Goal: Transaction & Acquisition: Purchase product/service

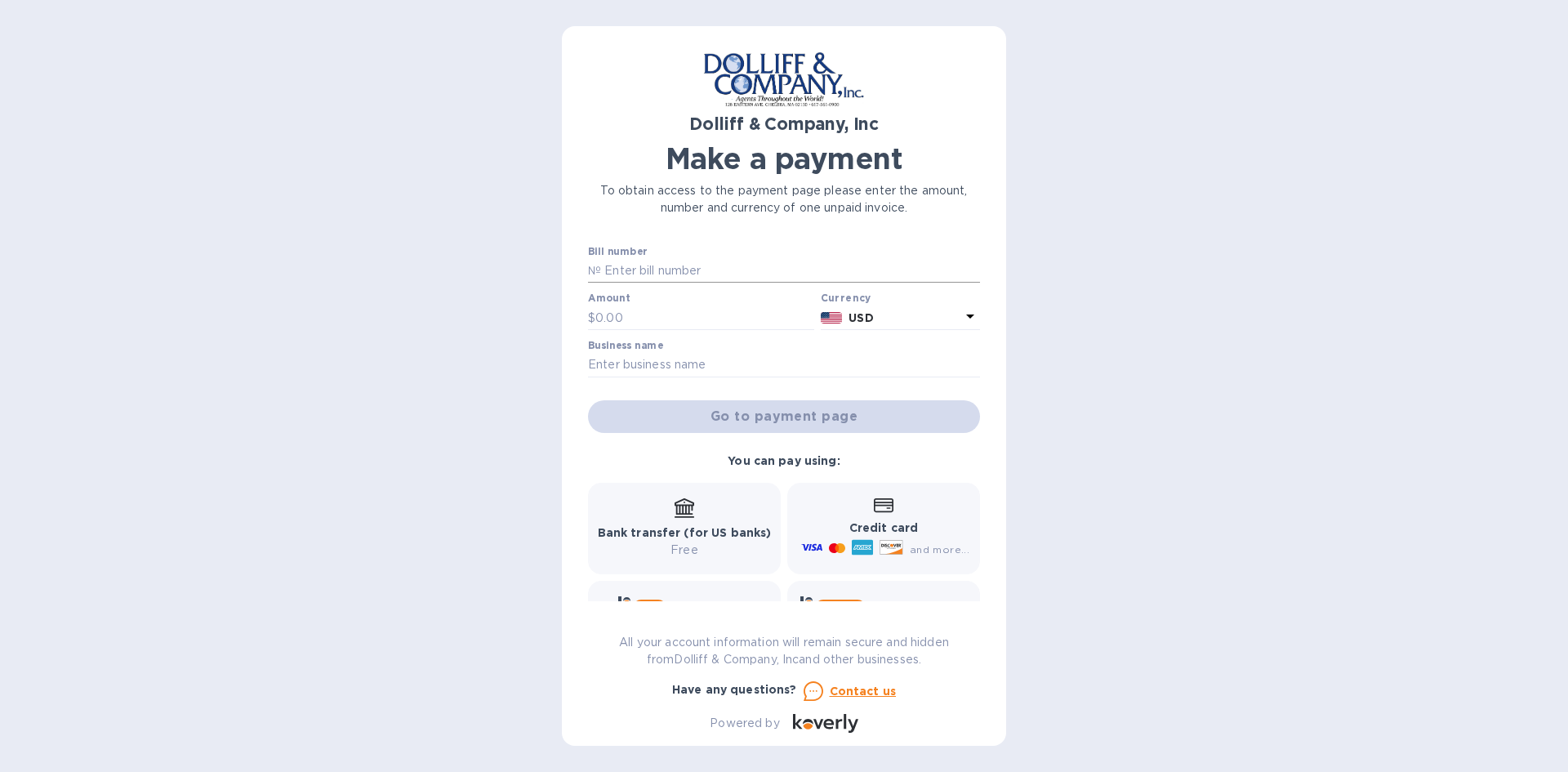
click at [645, 259] on input "text" at bounding box center [791, 271] width 379 height 25
type input "876468"
click at [648, 310] on input "text" at bounding box center [704, 317] width 219 height 25
type input "6,656.25"
click at [705, 365] on input "text" at bounding box center [784, 365] width 392 height 25
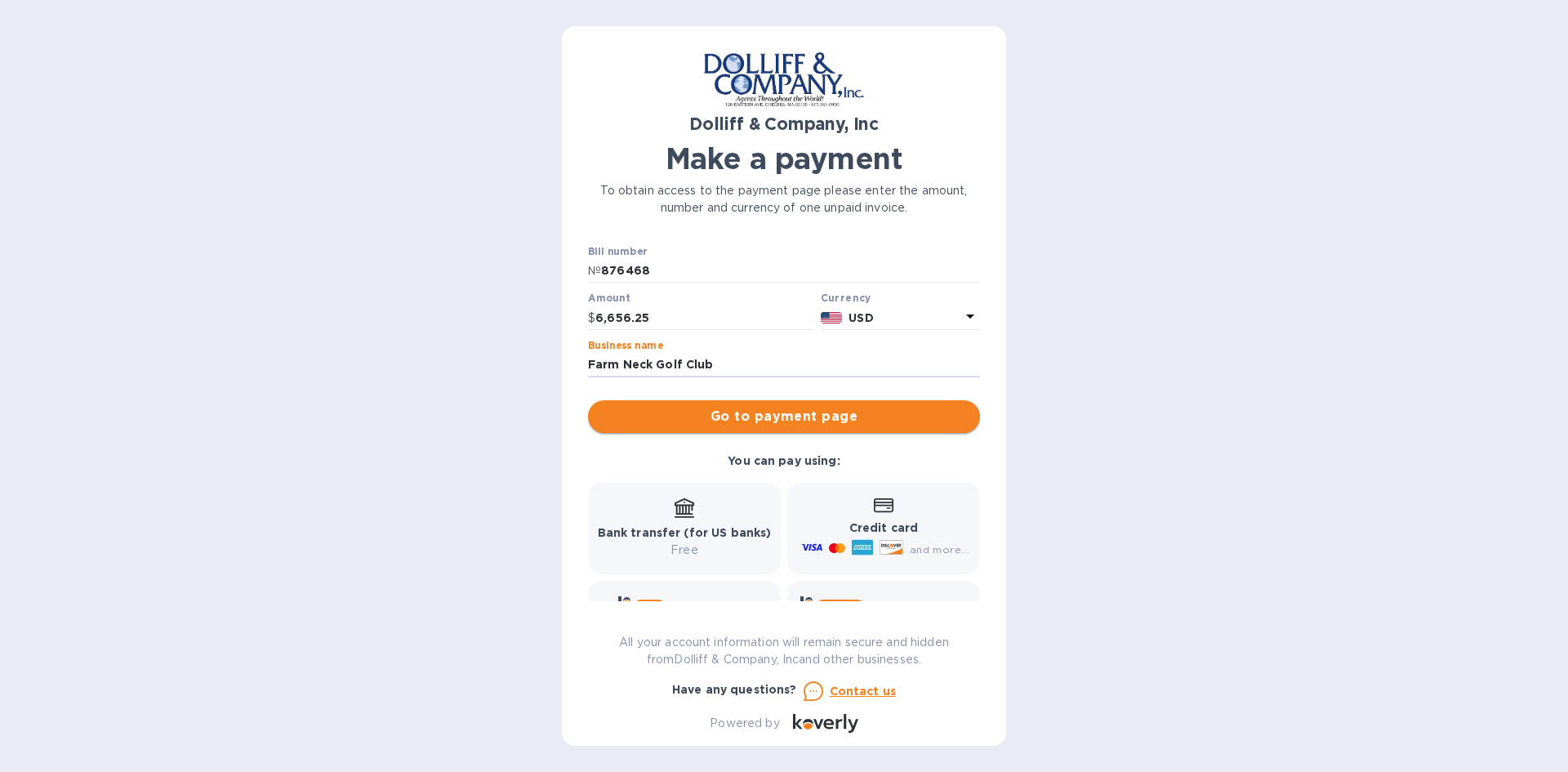
type input "Farm Neck Golf Club"
click at [690, 516] on icon at bounding box center [684, 516] width 19 height 2
click at [779, 416] on span "Go to payment page" at bounding box center [784, 417] width 366 height 19
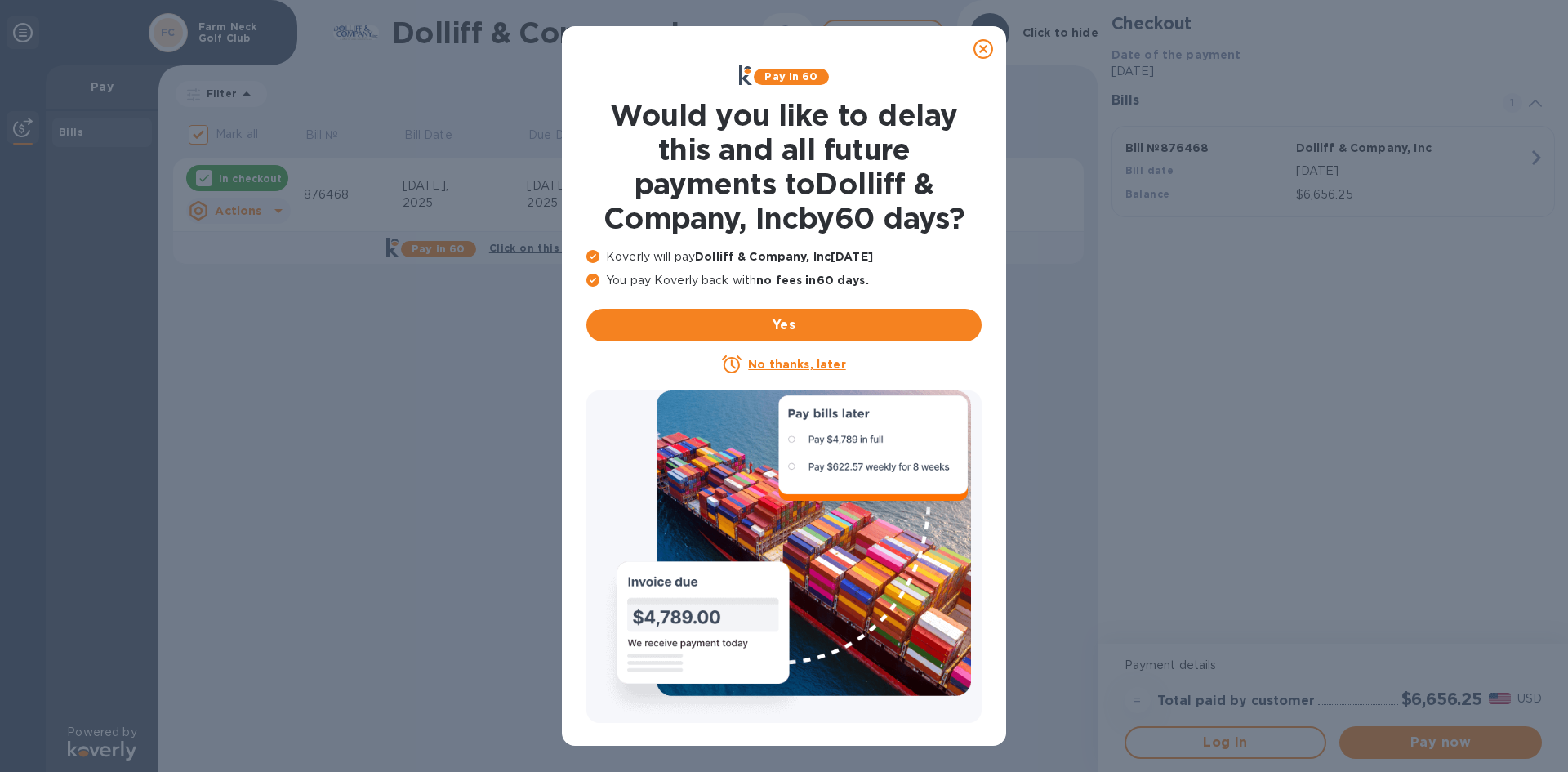
click at [981, 50] on icon at bounding box center [983, 49] width 19 height 19
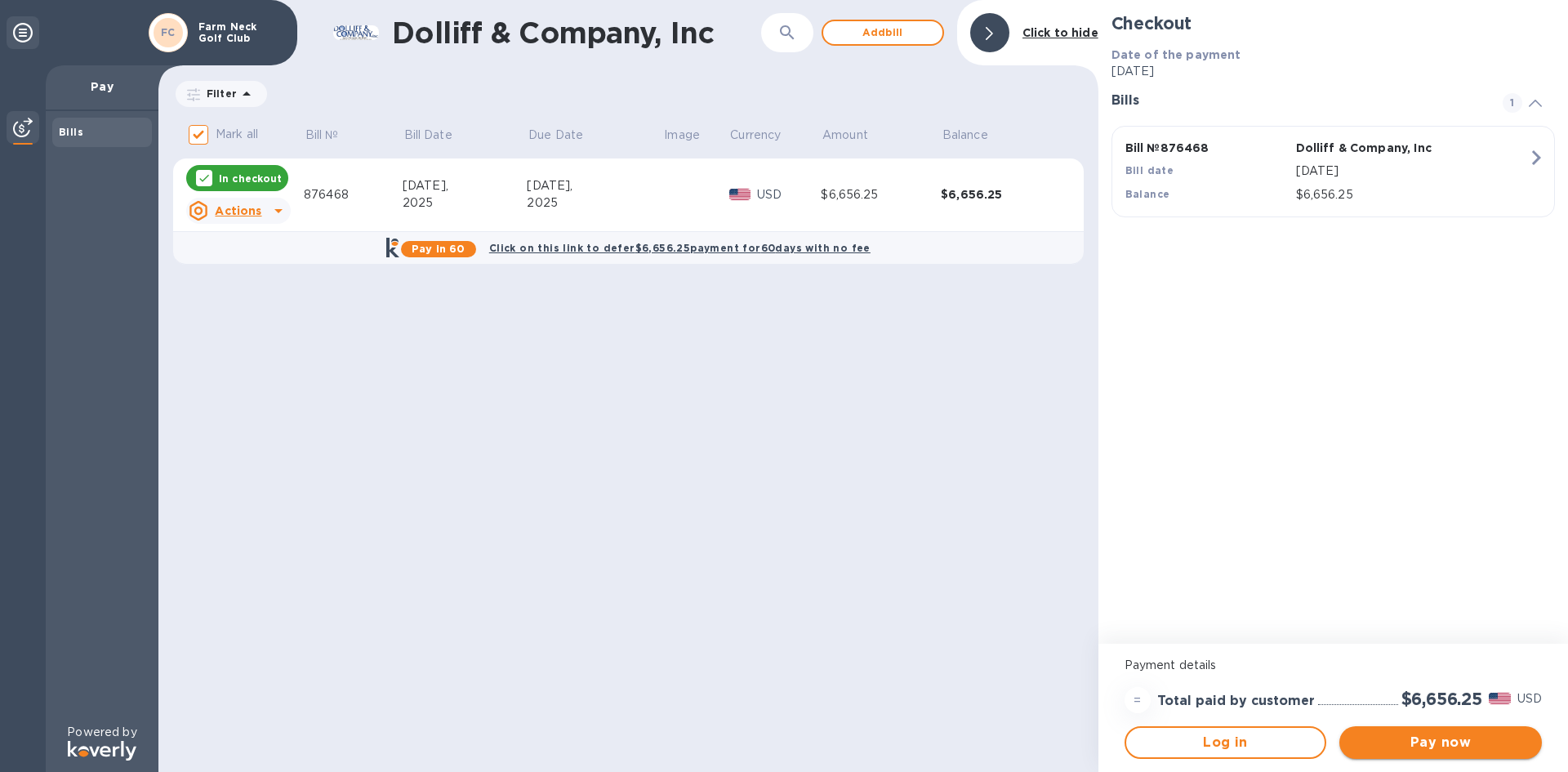
click at [1409, 747] on span "Pay now" at bounding box center [1440, 742] width 177 height 19
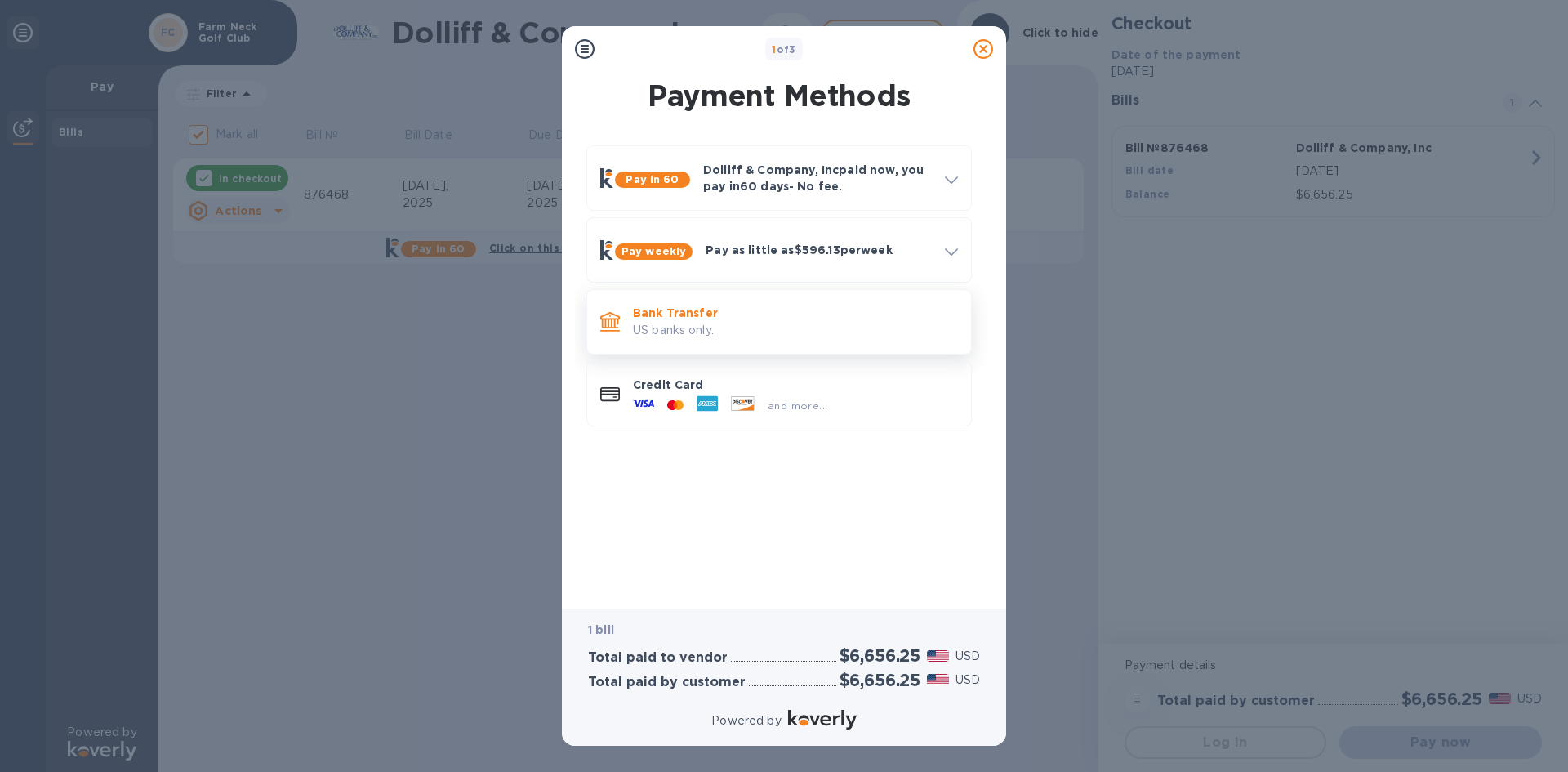
click at [709, 319] on p "Bank Transfer" at bounding box center [796, 312] width 325 height 17
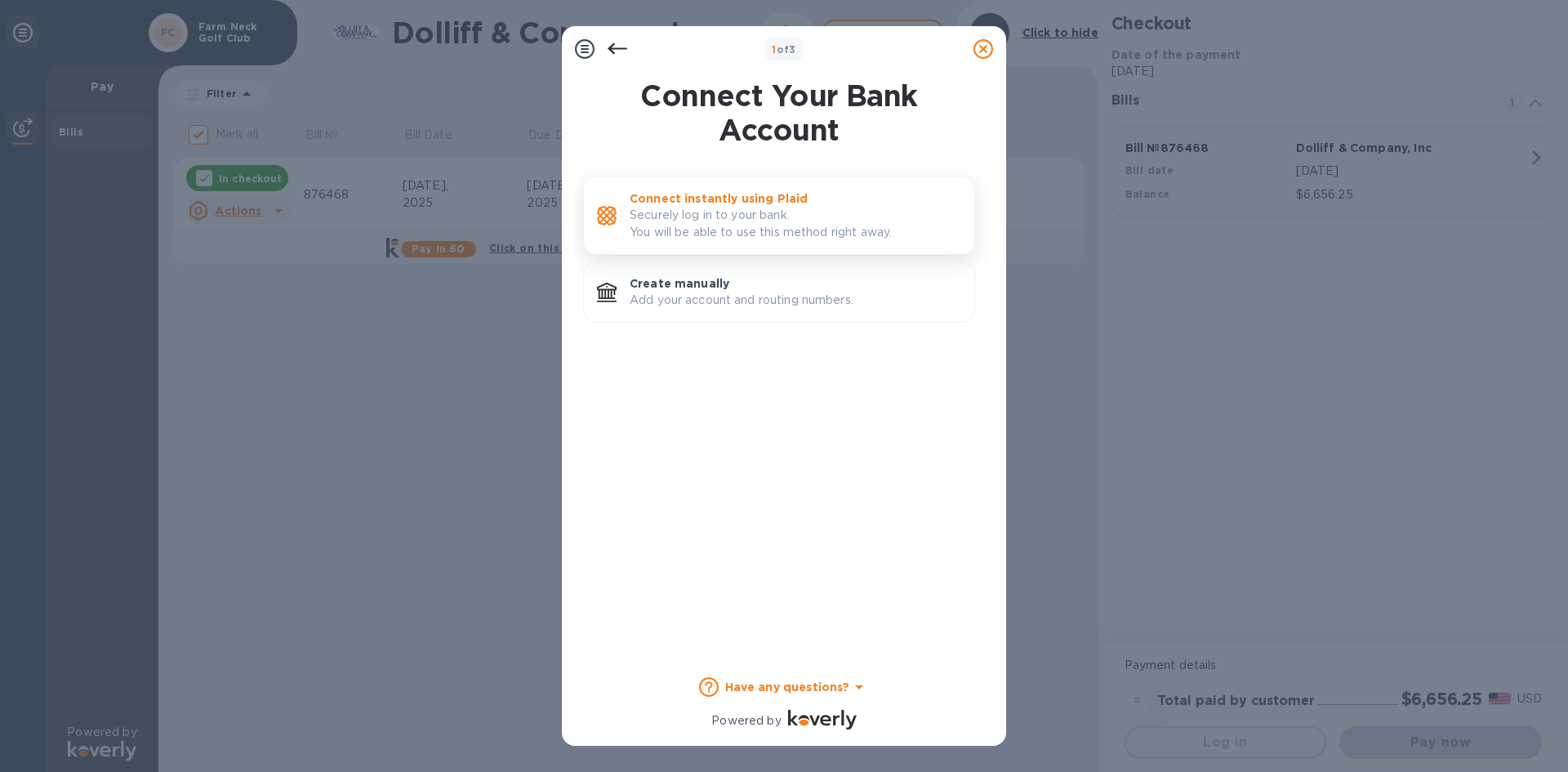
click at [665, 214] on p "Securely log in to your bank. You will be able to use this method right away." at bounding box center [795, 223] width 332 height 34
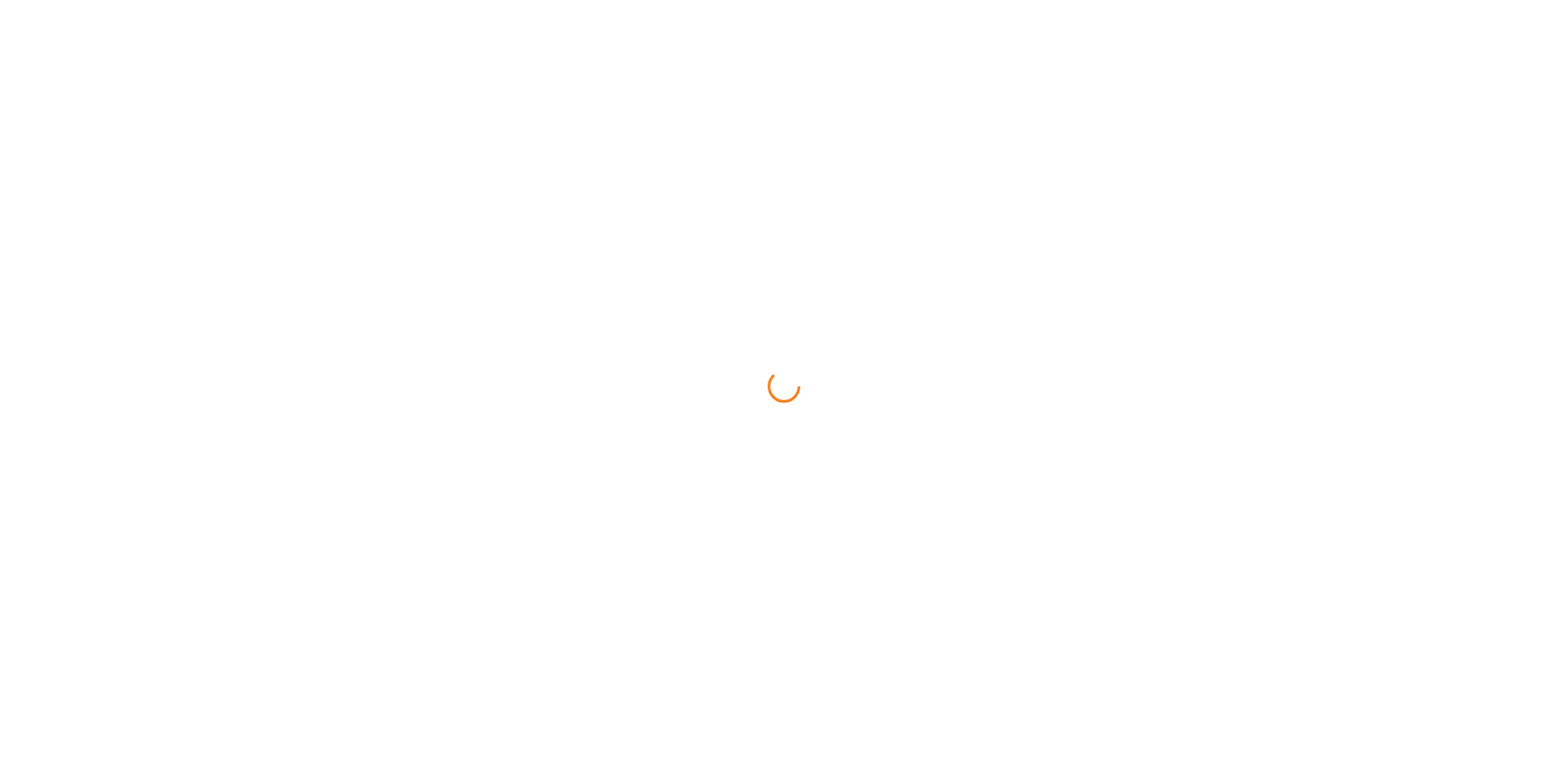
drag, startPoint x: 764, startPoint y: 546, endPoint x: 542, endPoint y: 448, distance: 242.7
click at [539, 447] on div at bounding box center [784, 386] width 1568 height 772
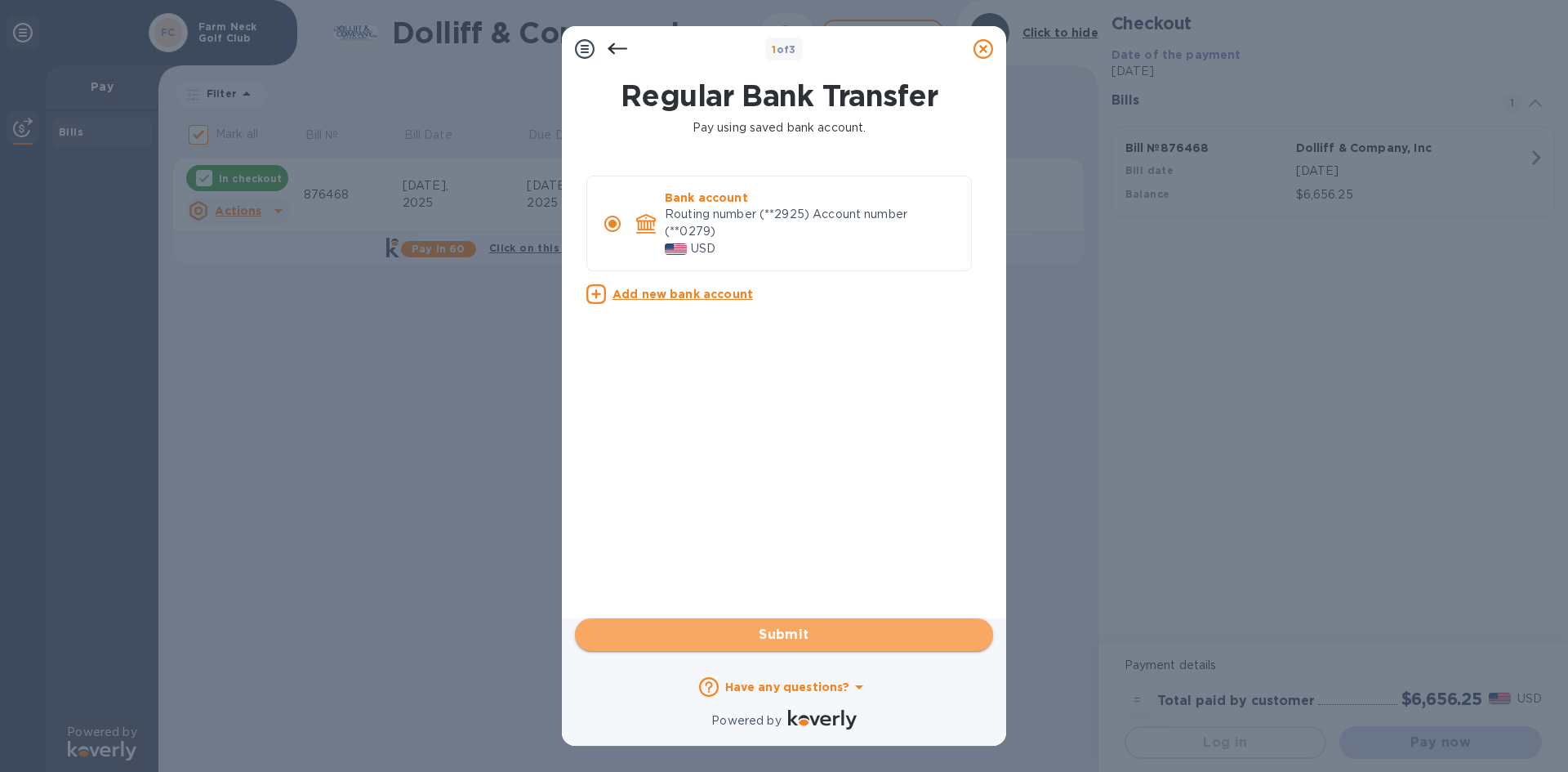
click at [777, 634] on span "Submit" at bounding box center [784, 635] width 392 height 19
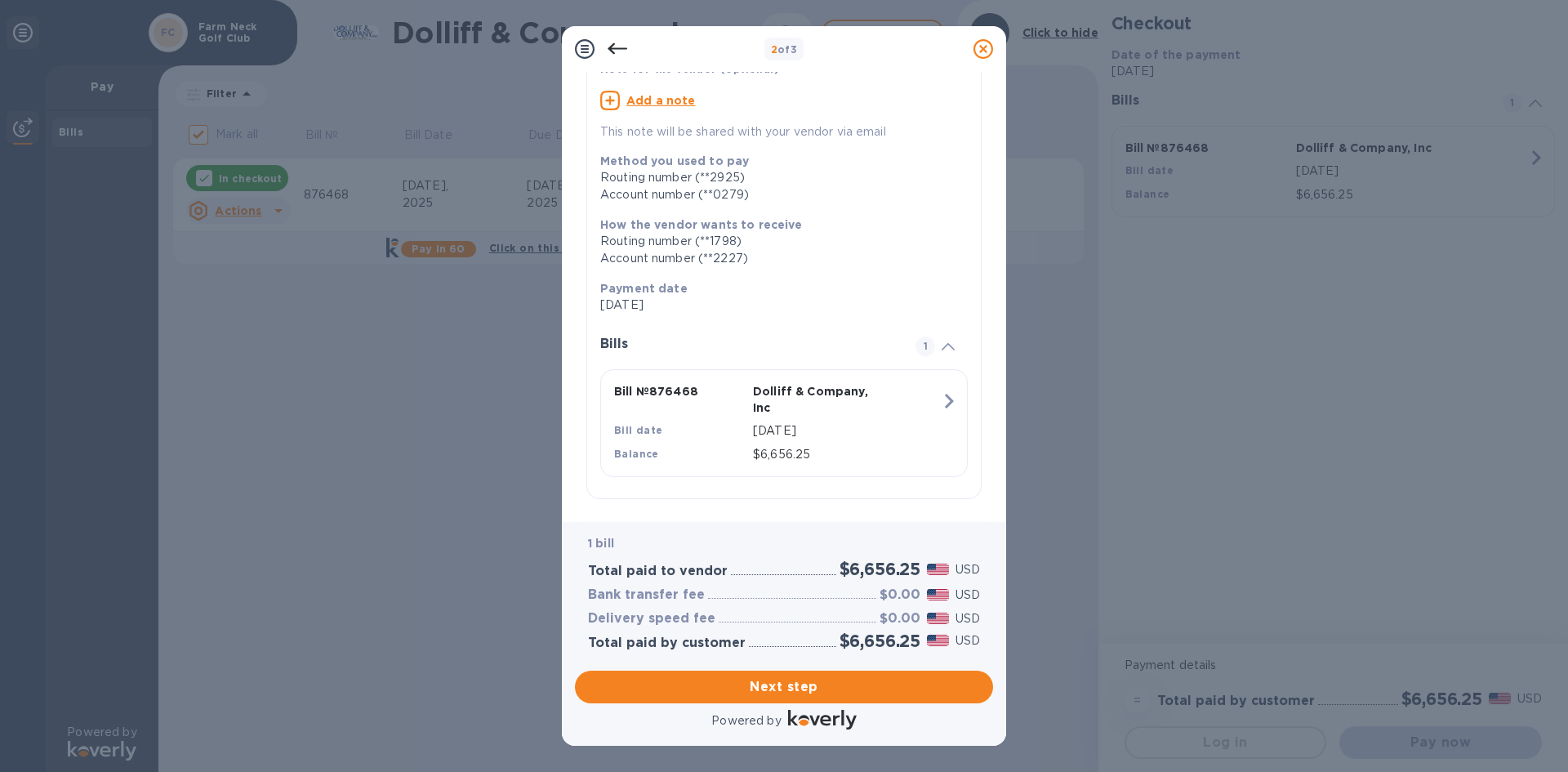
scroll to position [139, 0]
click at [784, 682] on span "Next step" at bounding box center [784, 687] width 392 height 19
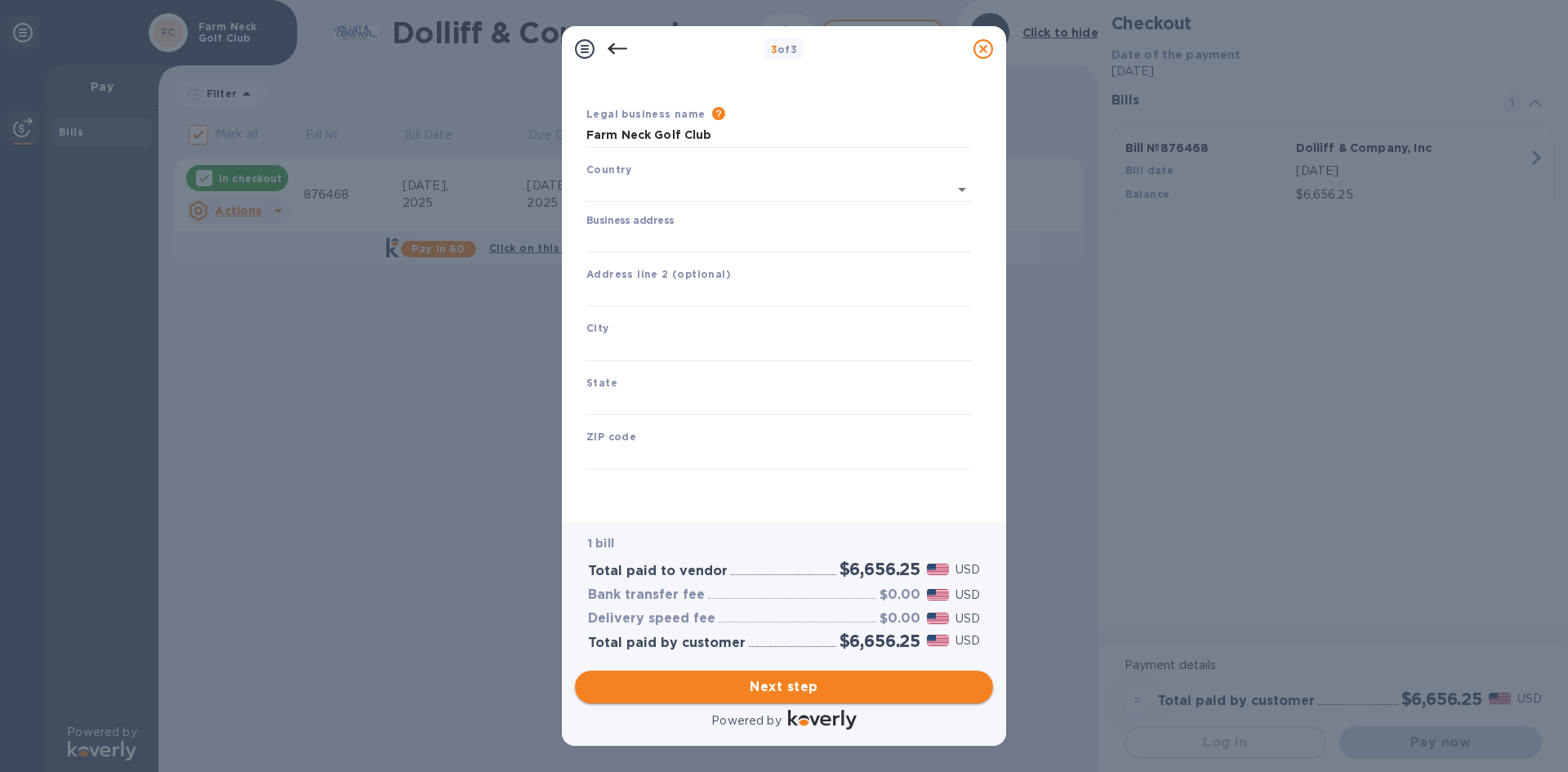
scroll to position [27, 0]
type input "[GEOGRAPHIC_DATA]"
click at [674, 235] on input "Business address" at bounding box center [779, 240] width 385 height 25
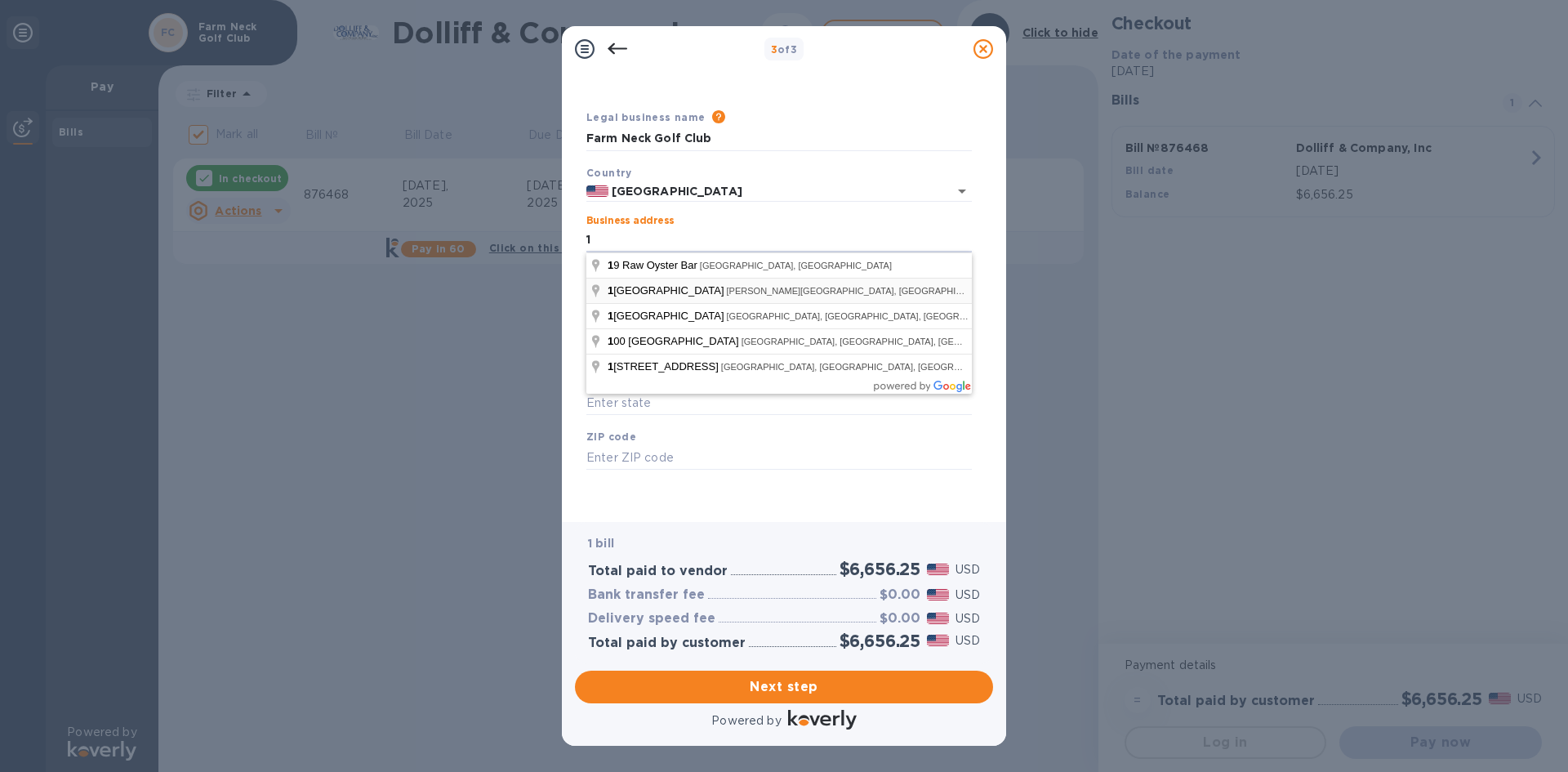
type input "[STREET_ADDRESS]"
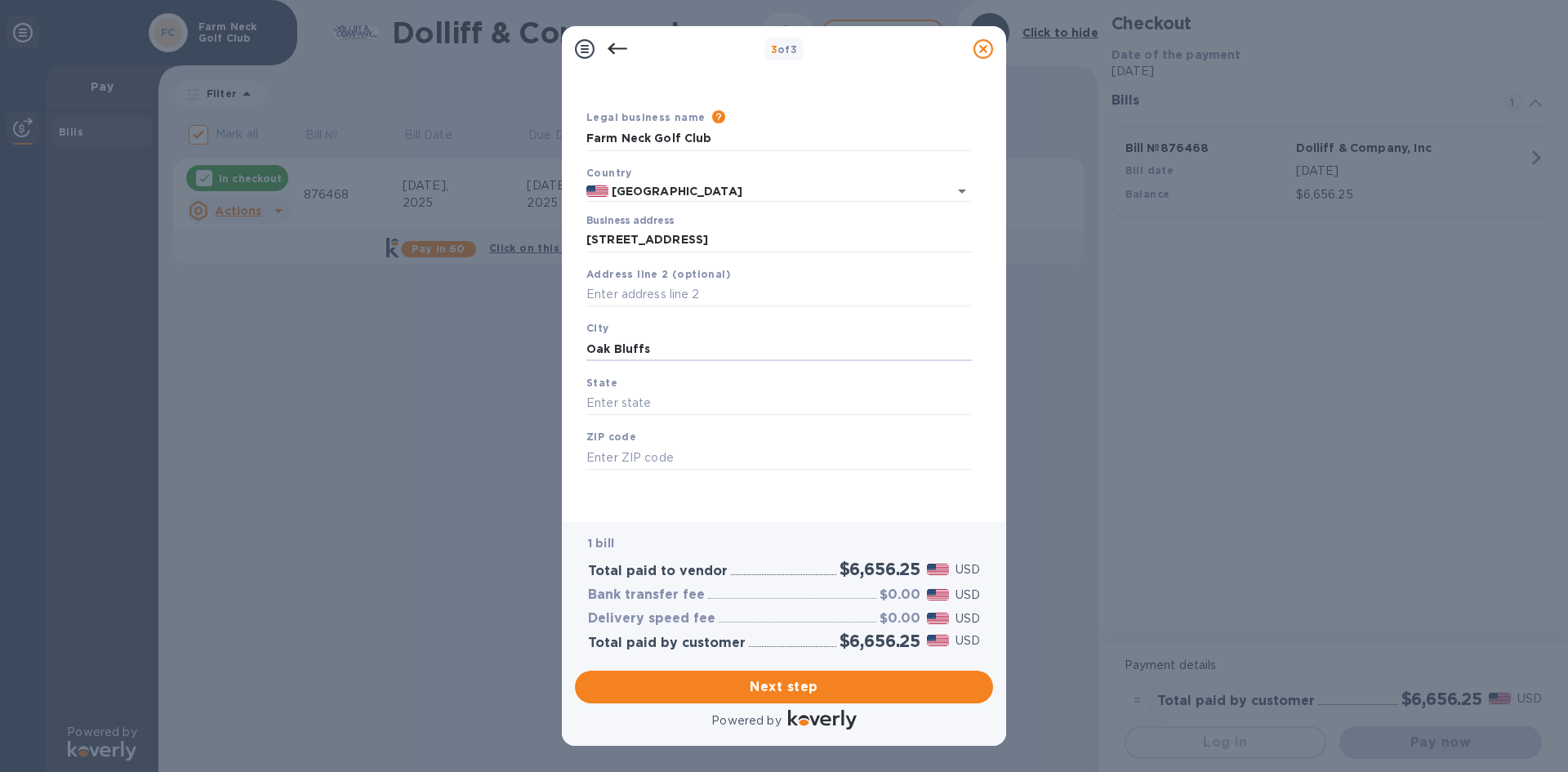
type input "Oak Bluffs"
type input "MA"
type input "02557"
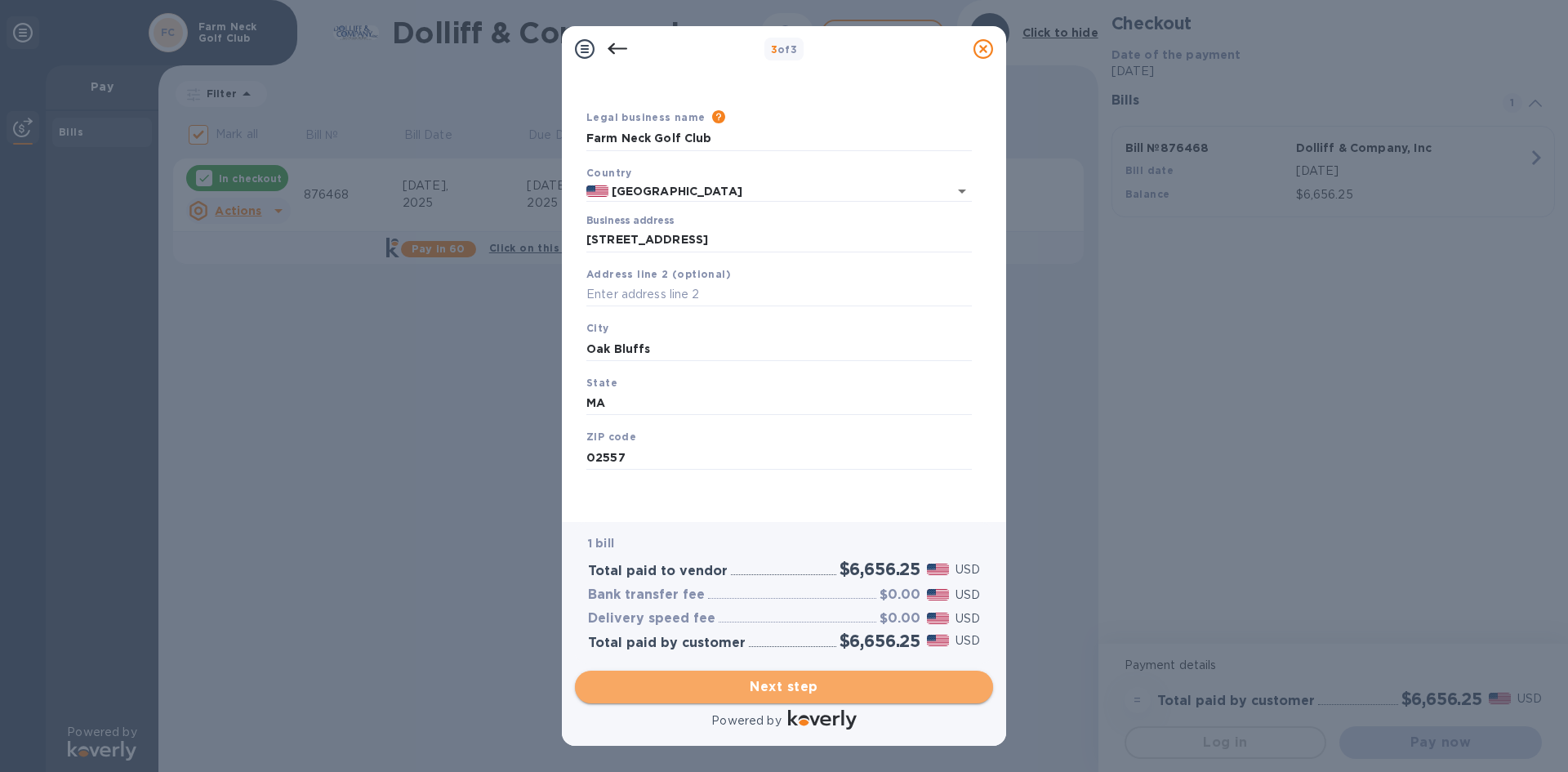
click at [751, 691] on span "Next step" at bounding box center [784, 687] width 392 height 19
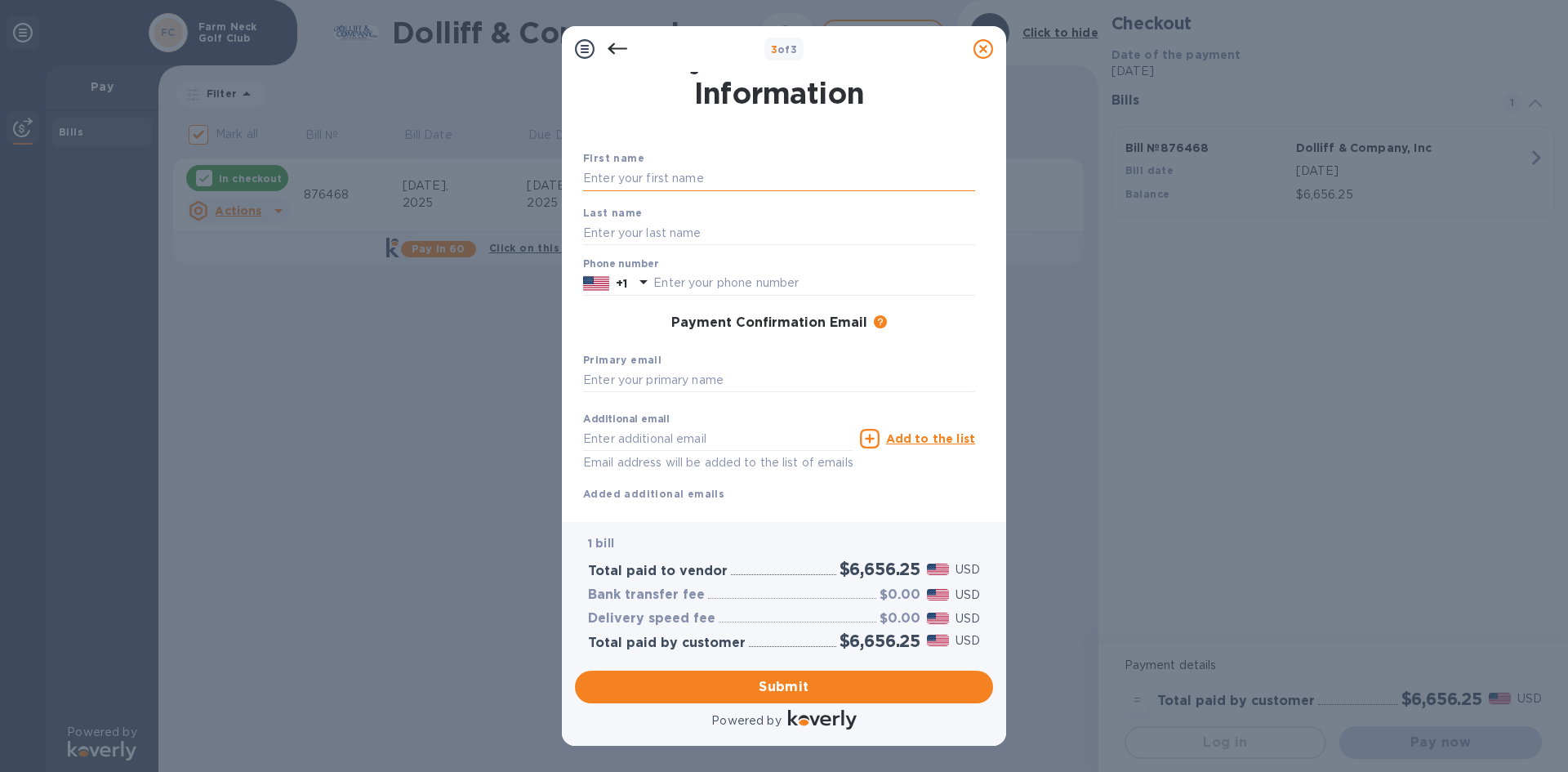
click at [694, 183] on input "text" at bounding box center [779, 178] width 392 height 25
type input "[PERSON_NAME]"
type input "5086932504"
type input "[PERSON_NAME][EMAIL_ADDRESS][DOMAIN_NAME]"
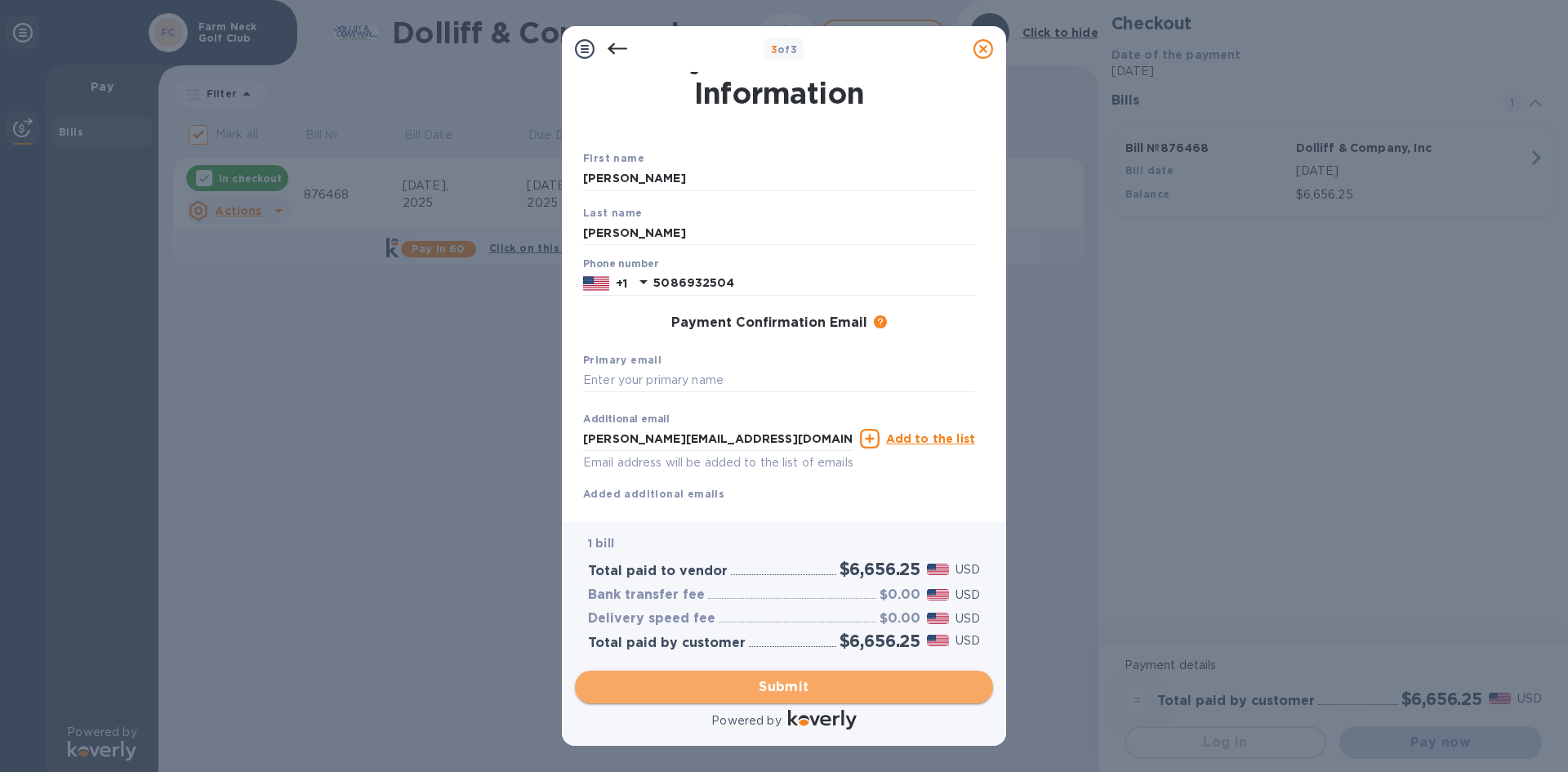
click at [791, 691] on span "Submit" at bounding box center [784, 687] width 392 height 19
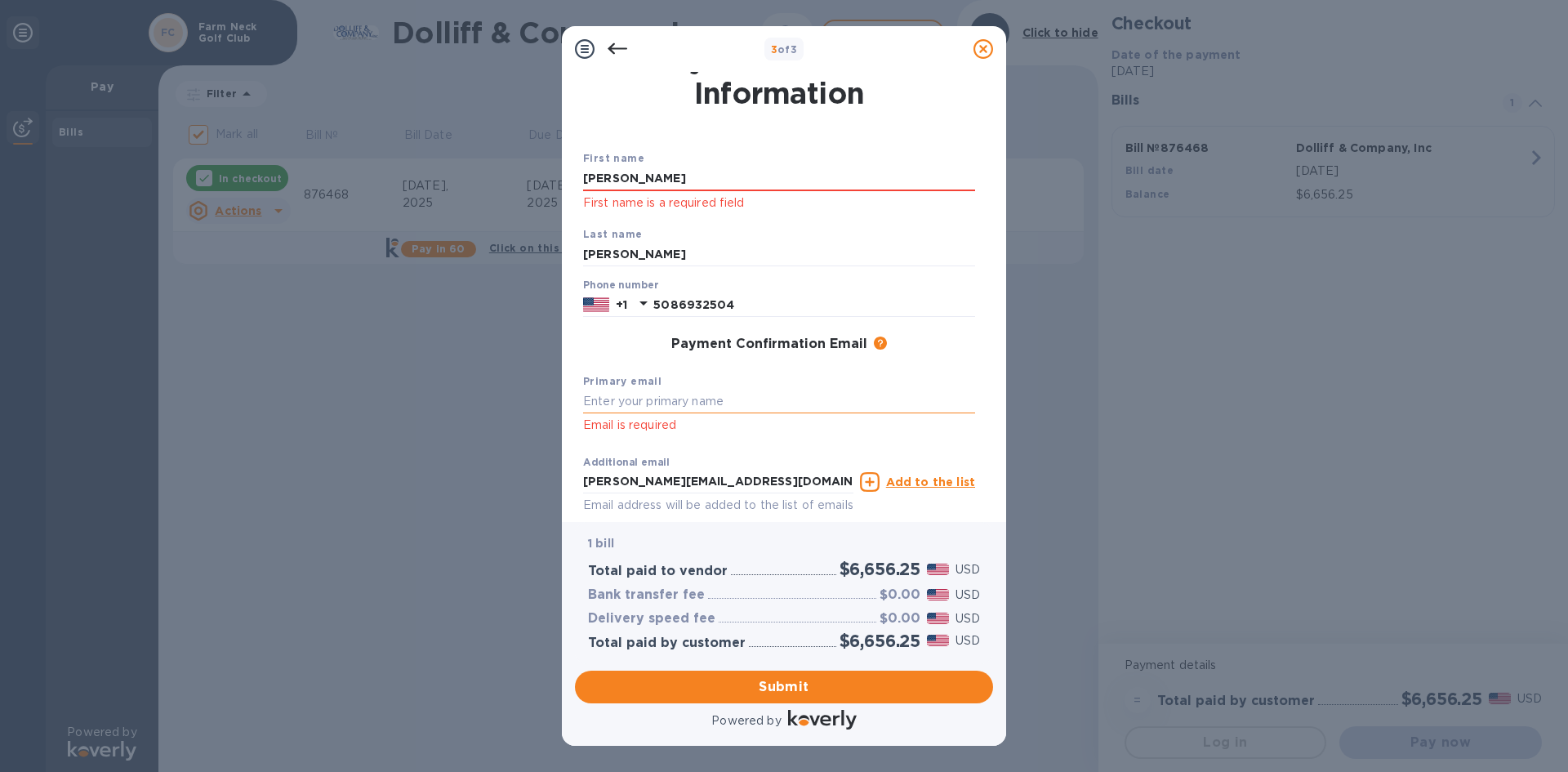
click at [682, 406] on input "text" at bounding box center [779, 402] width 392 height 25
type input "[PERSON_NAME][EMAIL_ADDRESS][DOMAIN_NAME]"
click at [675, 178] on input "[PERSON_NAME]" at bounding box center [779, 178] width 392 height 25
drag, startPoint x: 675, startPoint y: 178, endPoint x: 533, endPoint y: 175, distance: 142.0
click at [533, 175] on div "3 of 3 Payment Contact Information First name [PERSON_NAME] First name is a req…" at bounding box center [784, 386] width 1568 height 772
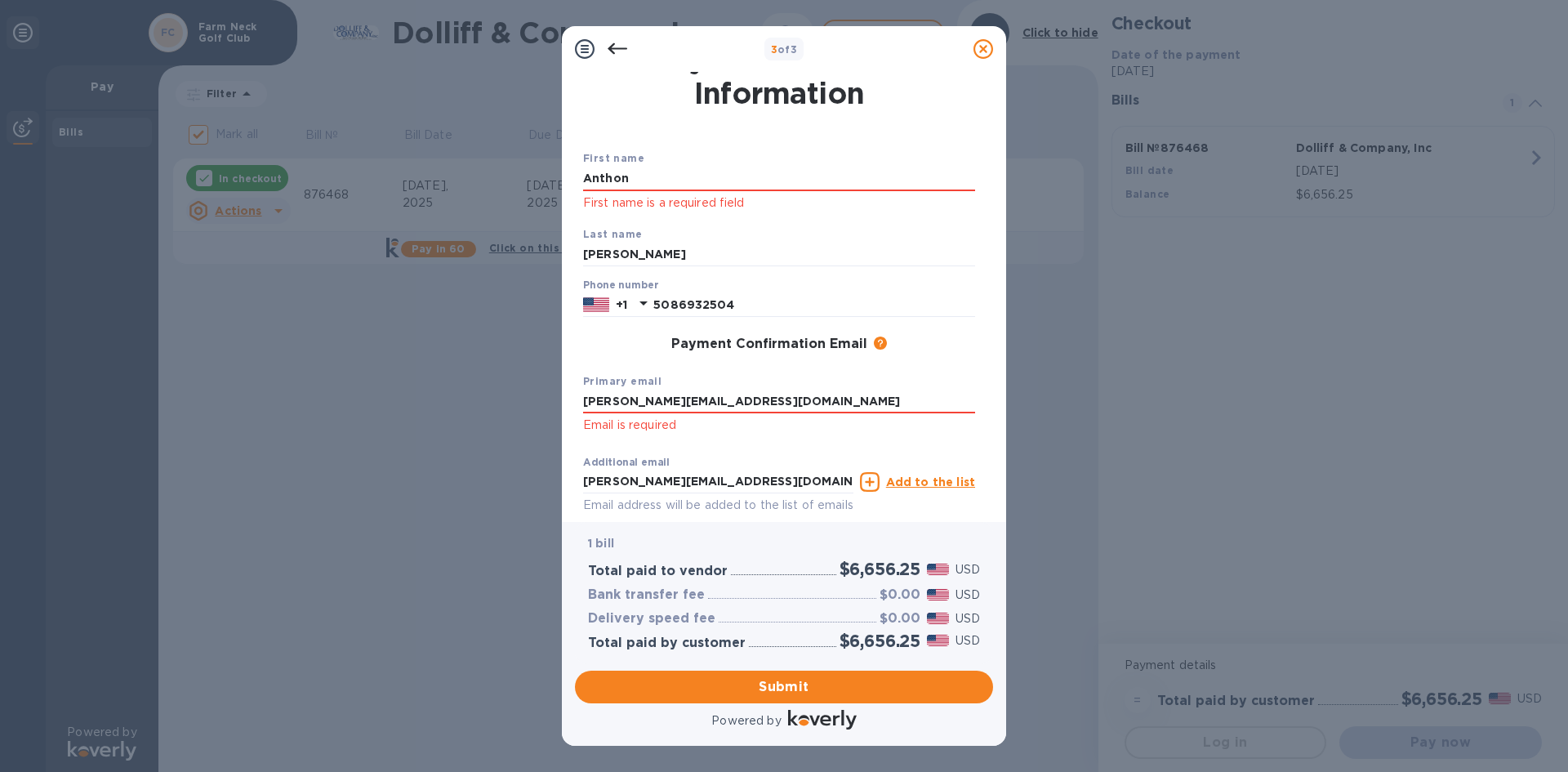
type input "[PERSON_NAME]"
click at [339, 416] on div "3 of 3 Payment Contact Information First name [PERSON_NAME] First name is a req…" at bounding box center [784, 386] width 1568 height 772
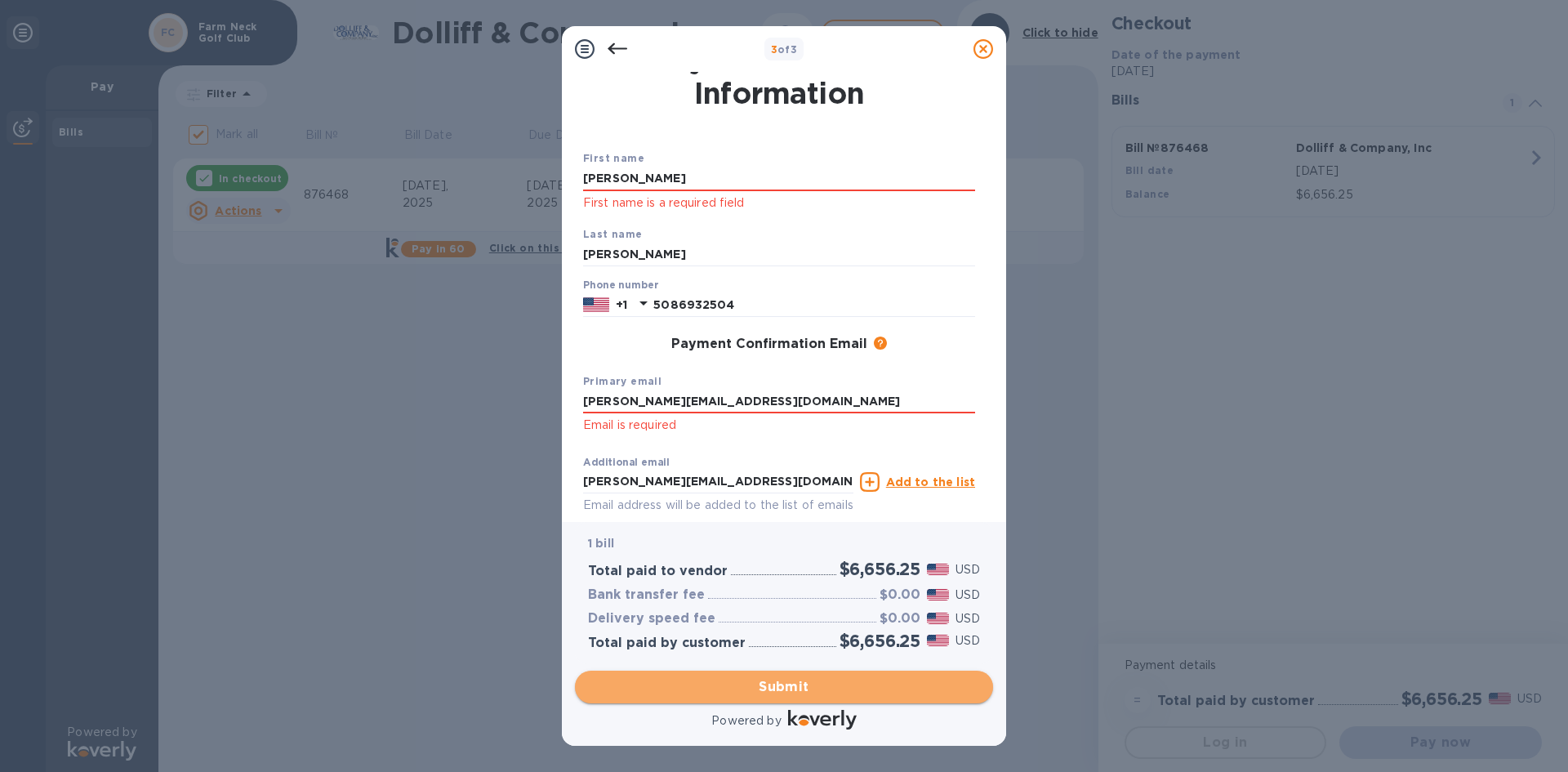
click at [779, 688] on span "Submit" at bounding box center [784, 687] width 392 height 19
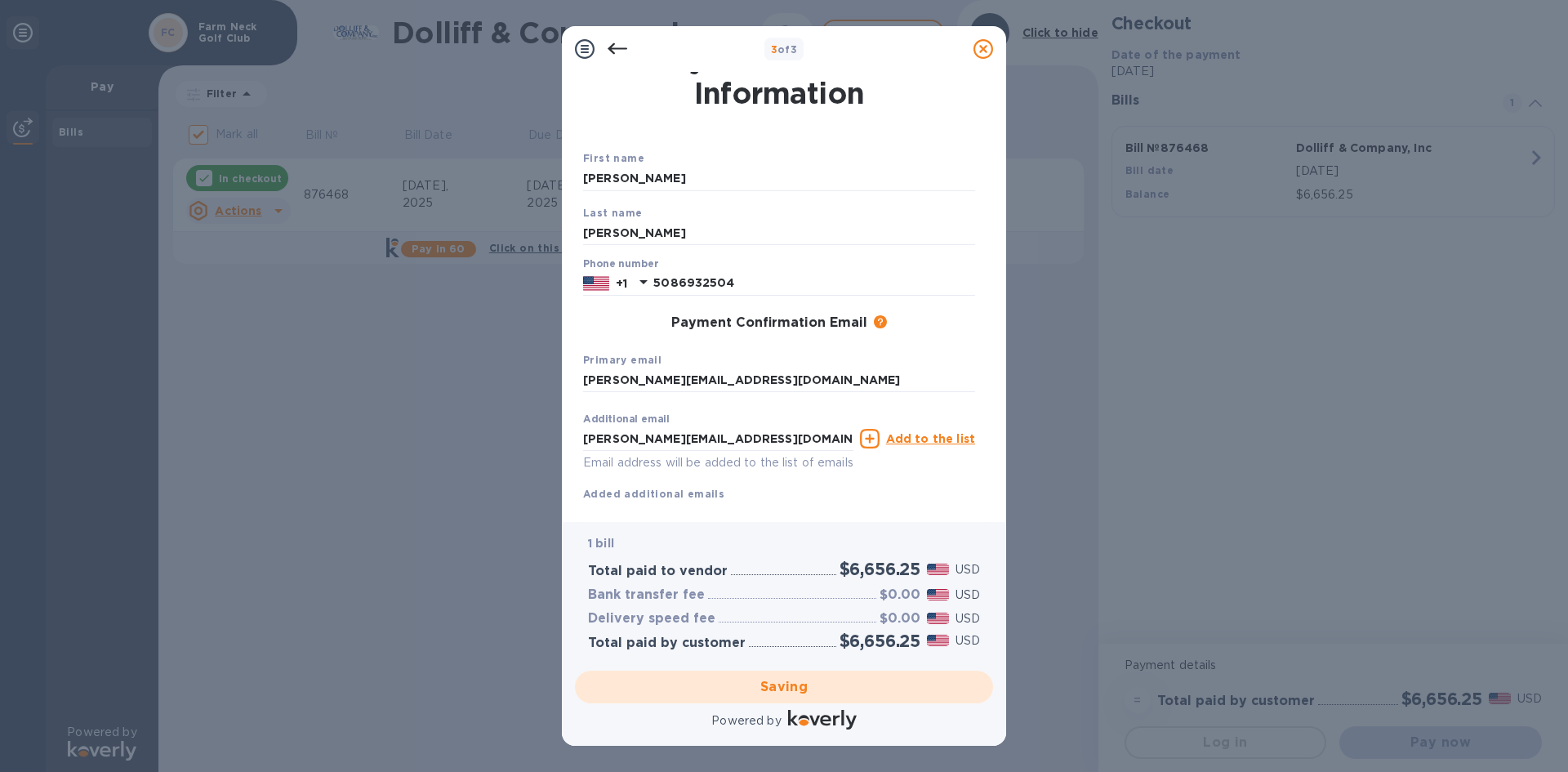
checkbox input "false"
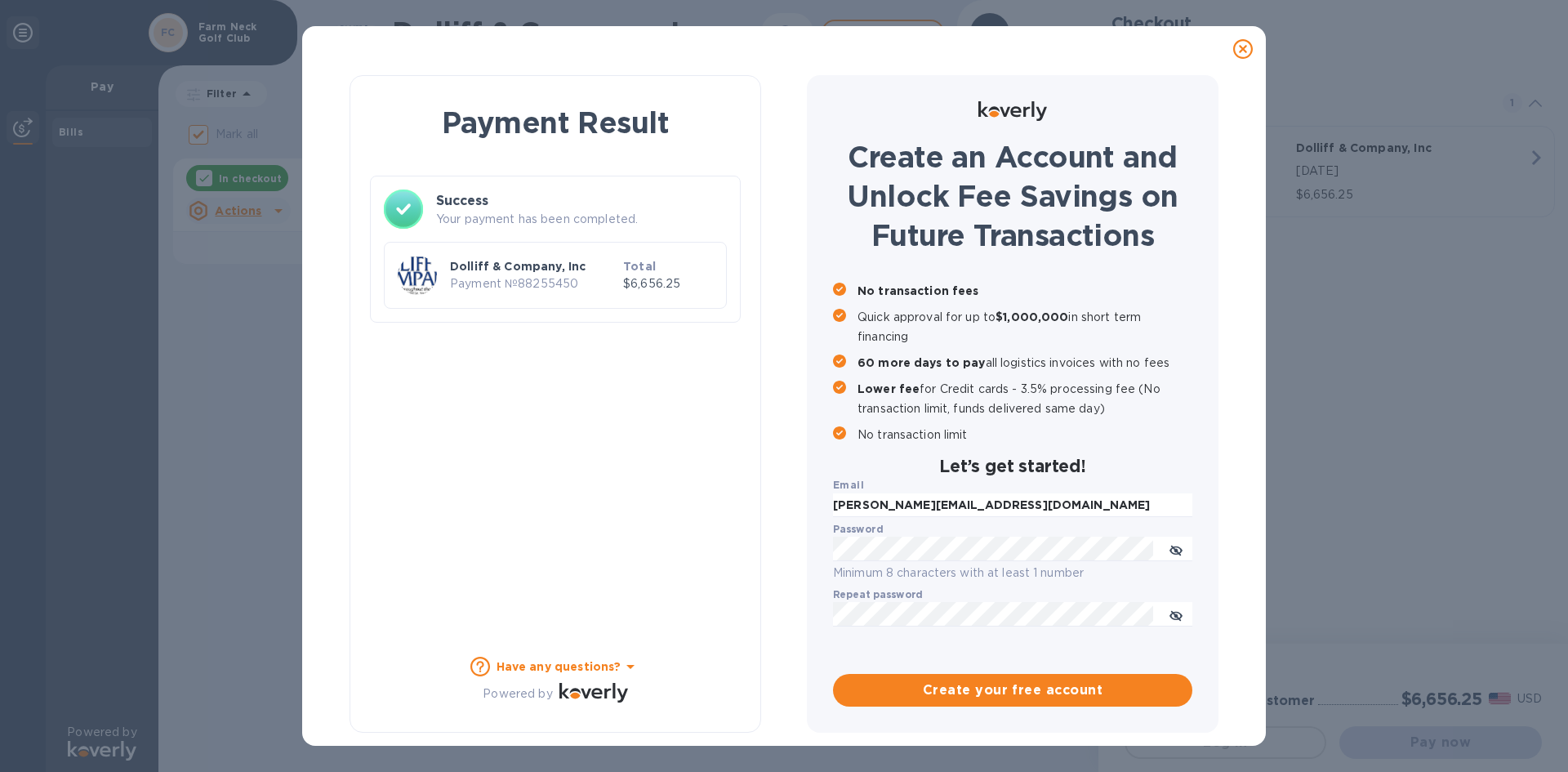
scroll to position [0, 0]
click at [1247, 49] on icon at bounding box center [1243, 49] width 19 height 19
